Goal: Information Seeking & Learning: Learn about a topic

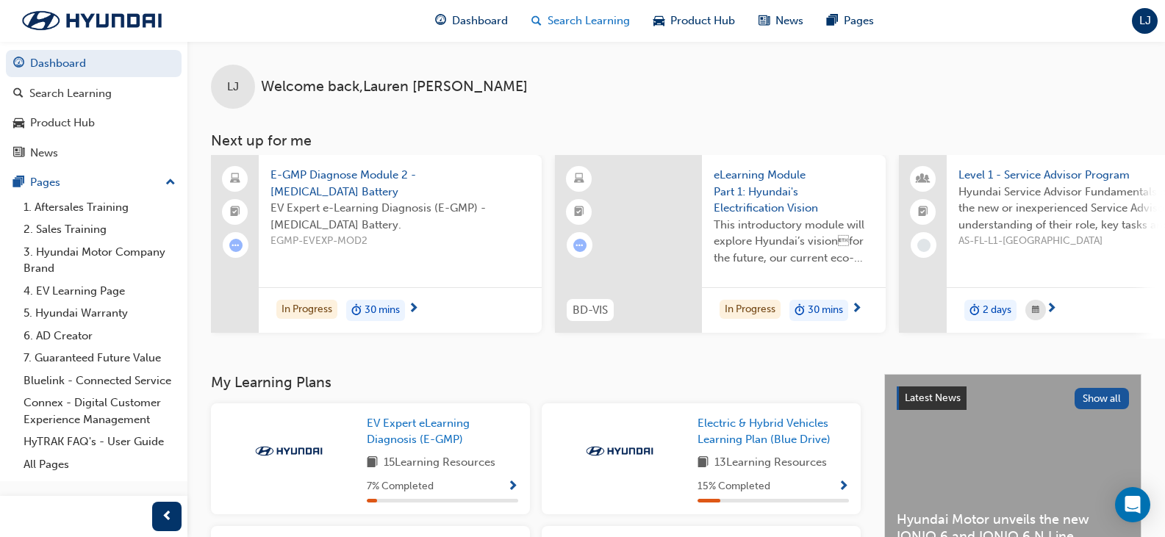
click at [590, 17] on span "Search Learning" at bounding box center [589, 20] width 82 height 17
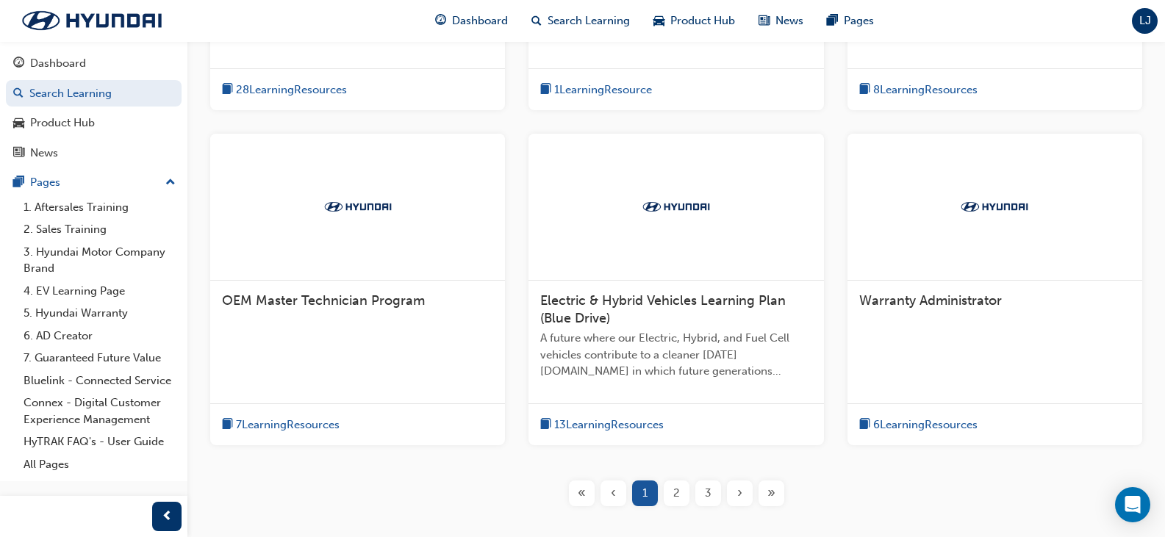
scroll to position [392, 0]
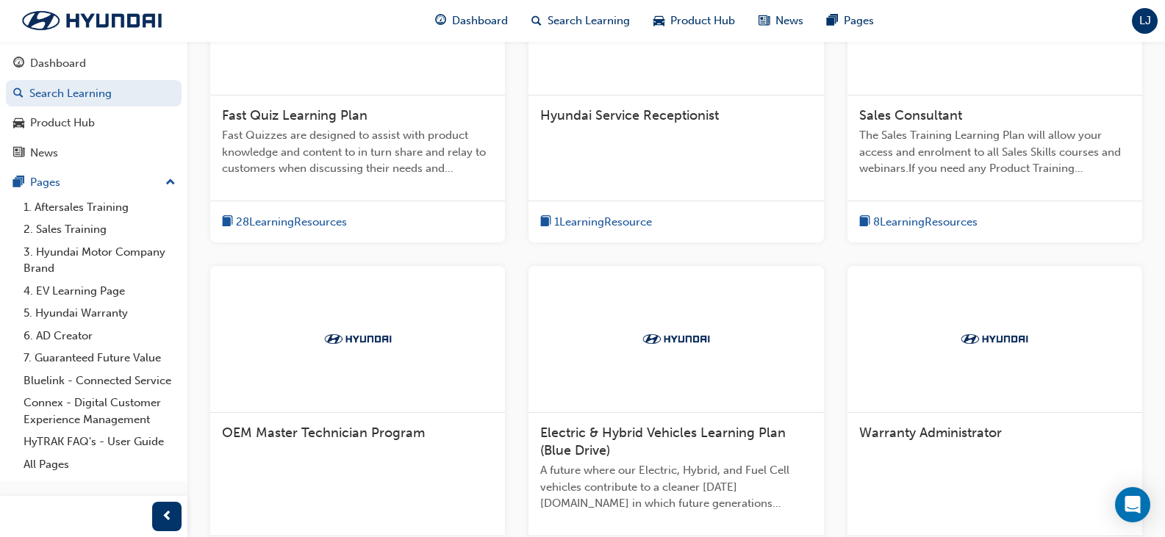
click at [229, 222] on span "book-icon" at bounding box center [227, 222] width 11 height 18
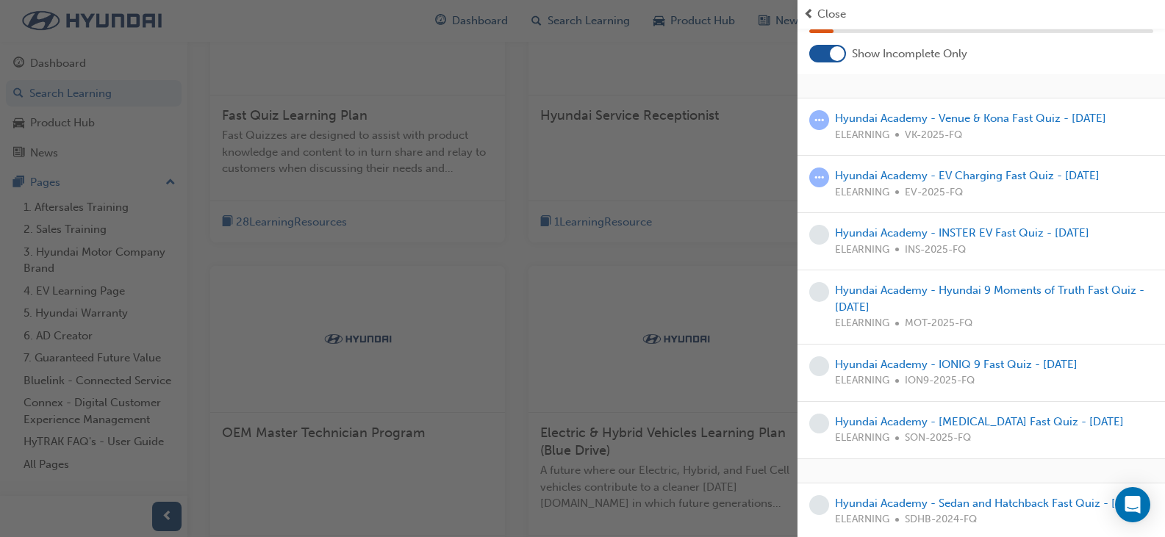
scroll to position [0, 0]
